Goal: Information Seeking & Learning: Learn about a topic

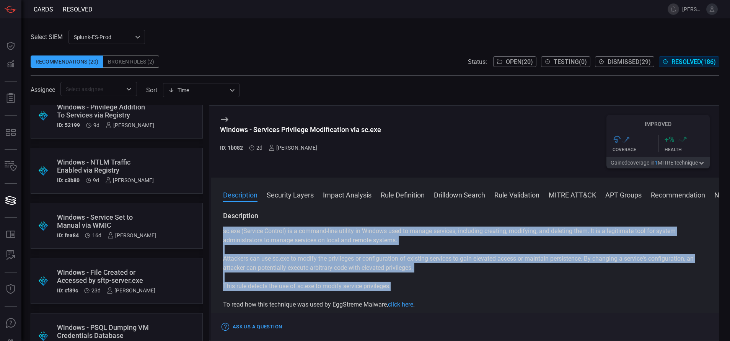
scroll to position [134, 0]
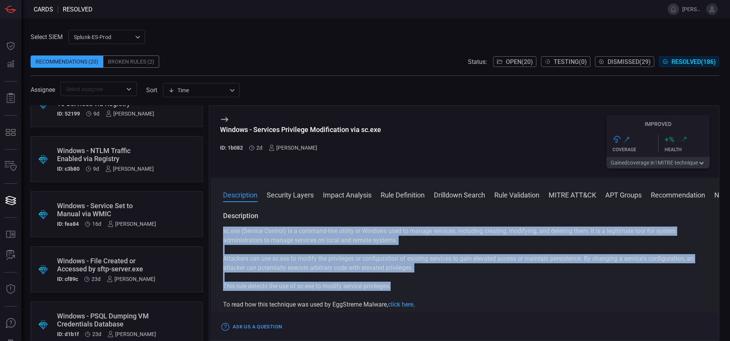
click at [523, 57] on button "Open ( 20 )" at bounding box center [514, 61] width 43 height 11
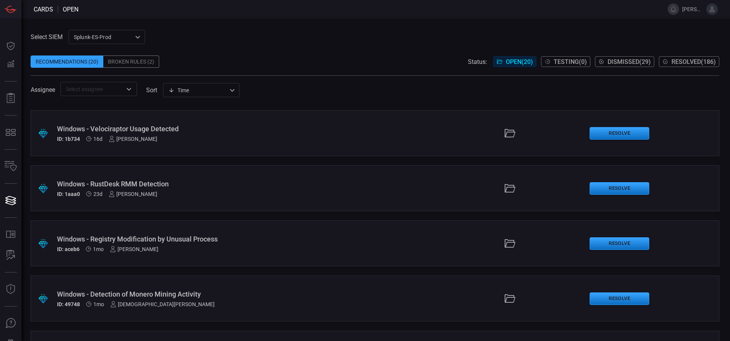
scroll to position [326, 0]
click at [188, 241] on div "Windows - Registry Modification by Unusual Process" at bounding box center [177, 239] width 241 height 8
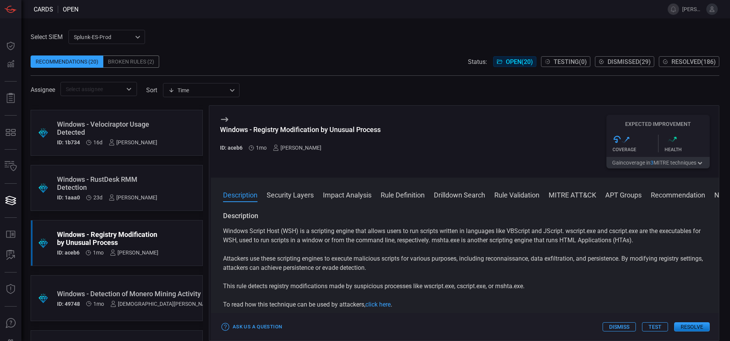
click at [395, 199] on button "Rule Definition" at bounding box center [403, 194] width 44 height 9
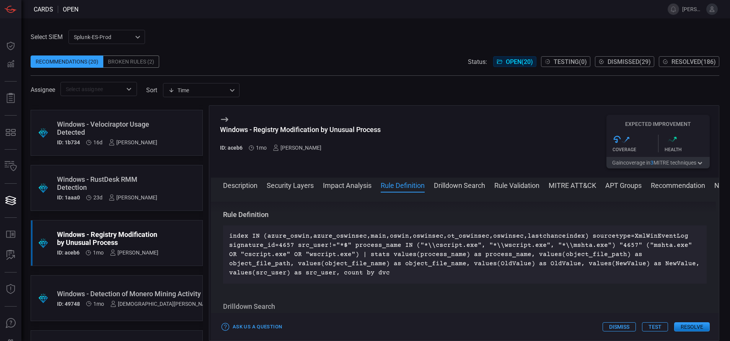
scroll to position [416, 0]
drag, startPoint x: 389, startPoint y: 127, endPoint x: 222, endPoint y: 133, distance: 167.4
click at [222, 133] on div "Windows - Registry Modification by Unusual Process ID: aceb6 1mo [PERSON_NAME] …" at bounding box center [465, 142] width 508 height 72
copy div "Windows - Registry Modification by Unusual Process"
click at [245, 191] on span at bounding box center [465, 196] width 508 height 12
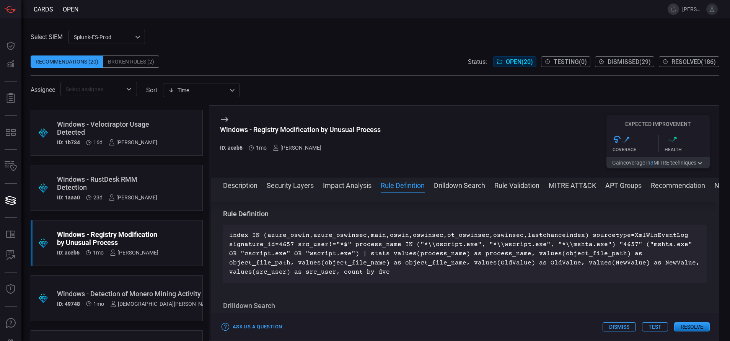
click at [241, 188] on button "Description" at bounding box center [240, 184] width 34 height 9
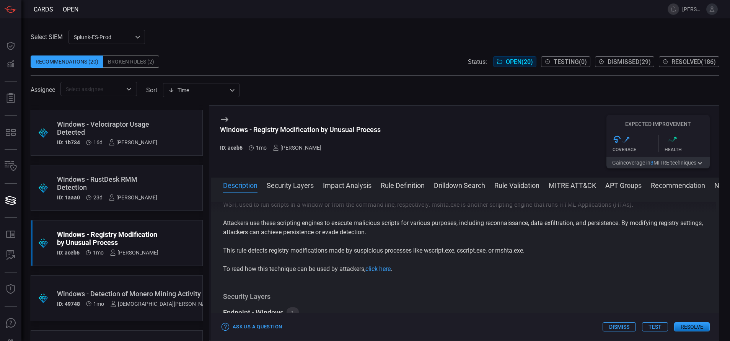
scroll to position [0, 0]
